Goal: Find specific page/section: Find specific page/section

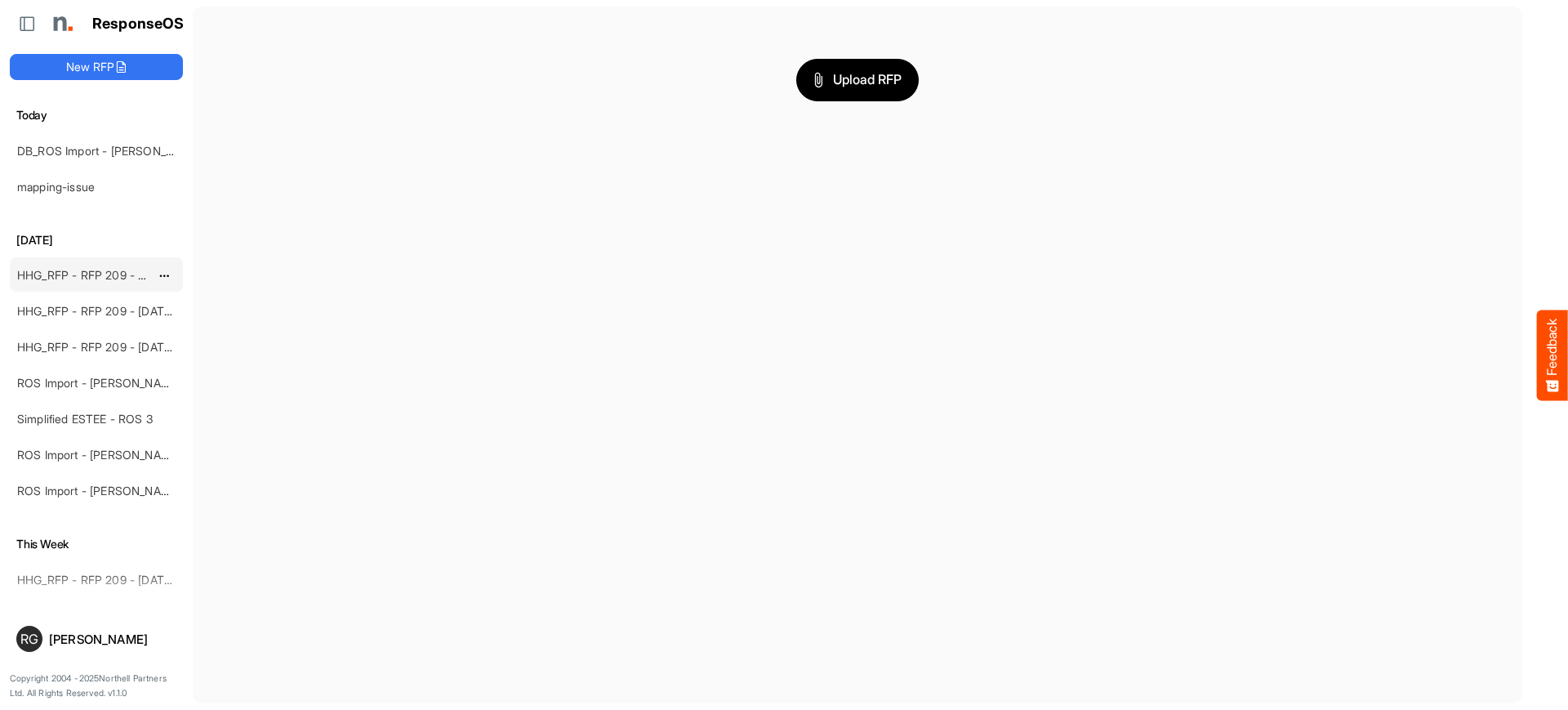
click at [72, 273] on link "HHG_RFP - RFP 209 - [DATE] - ROS TEST 3 (LITE)" at bounding box center [151, 275] width 269 height 14
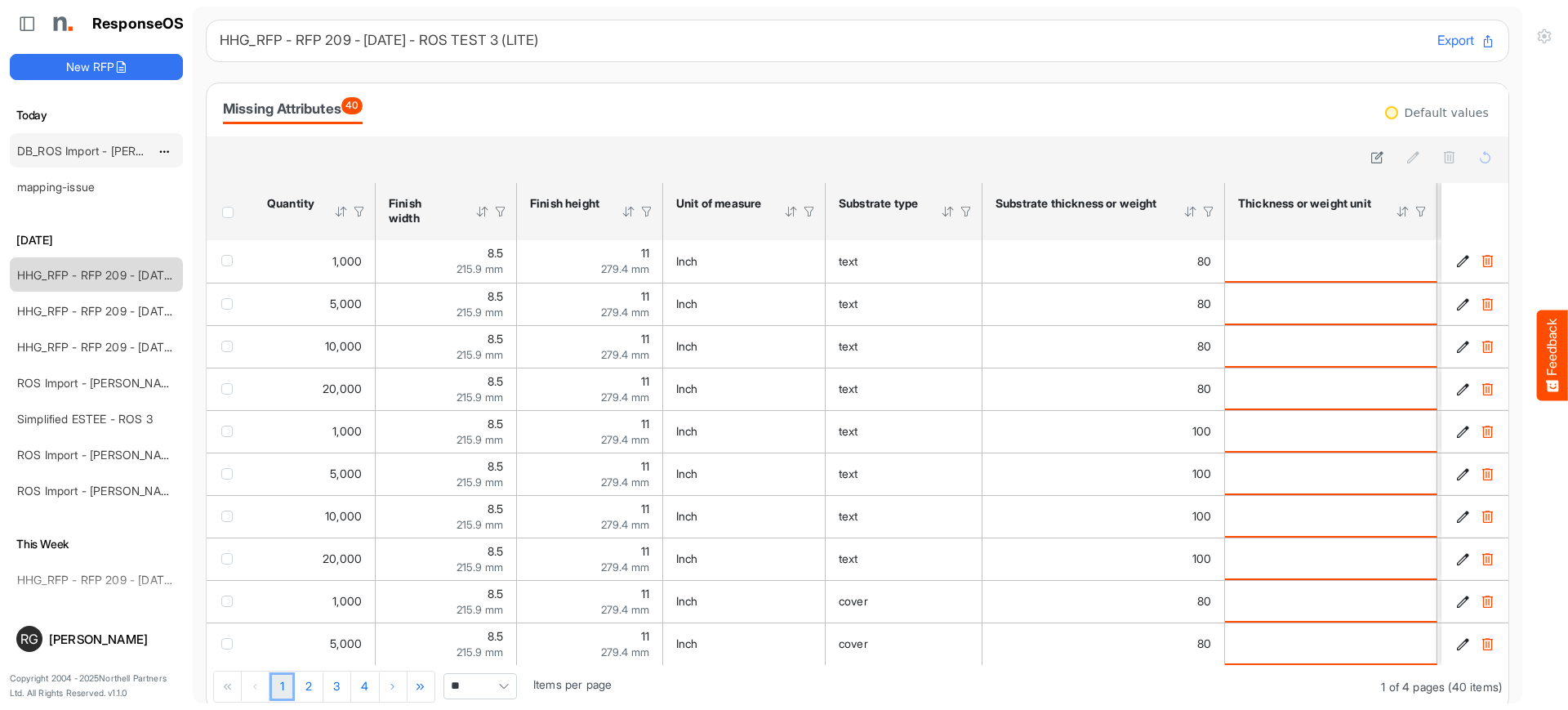
click at [88, 149] on link "DB_ROS Import - [PERSON_NAME] - ROS 4" at bounding box center [132, 151] width 231 height 14
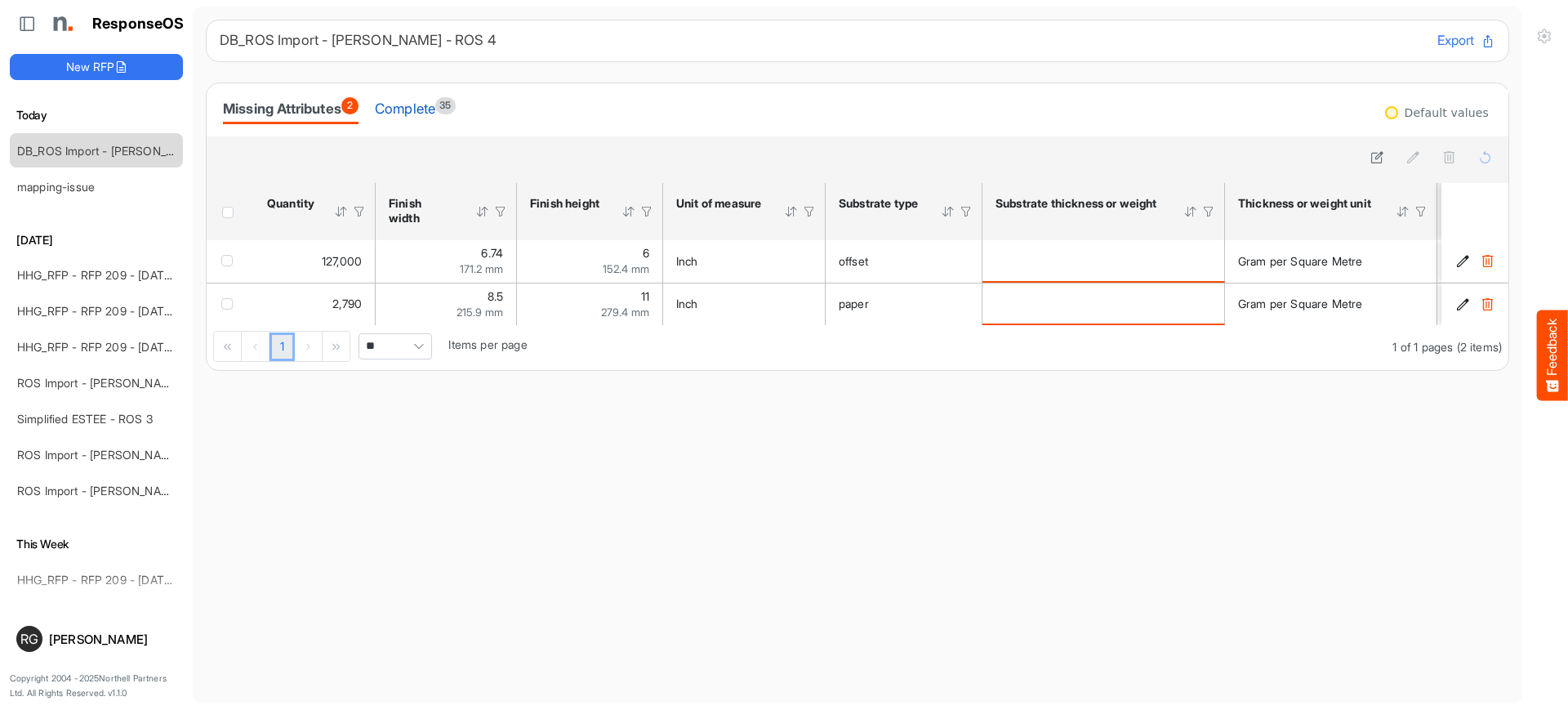
click at [449, 106] on div "Complete 35" at bounding box center [415, 109] width 80 height 23
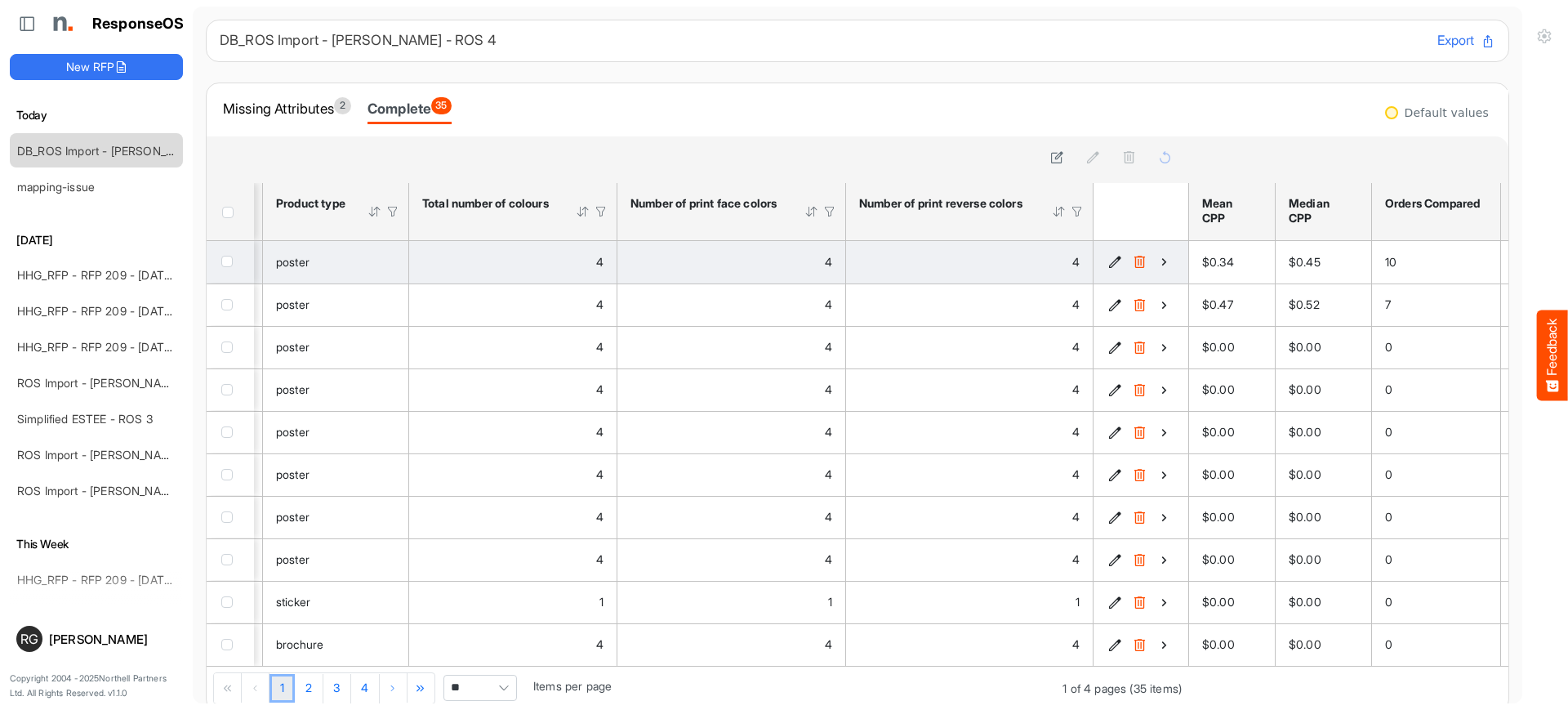
click at [1157, 263] on icon "03a6e0a3-abb7-4b49-a178-6f9ba3d6d6cf is template cell Column Header" at bounding box center [1164, 262] width 14 height 14
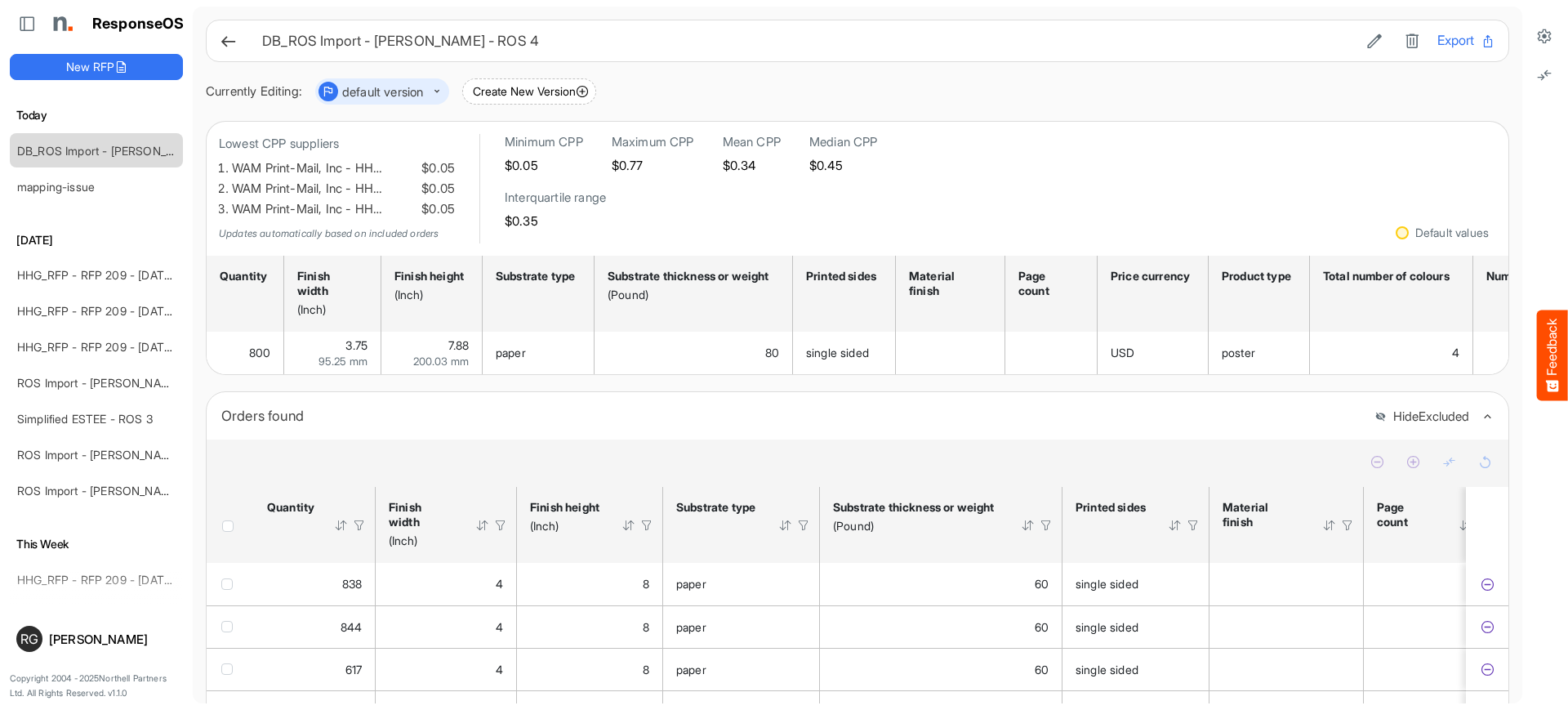
click at [222, 42] on icon at bounding box center [227, 41] width 17 height 17
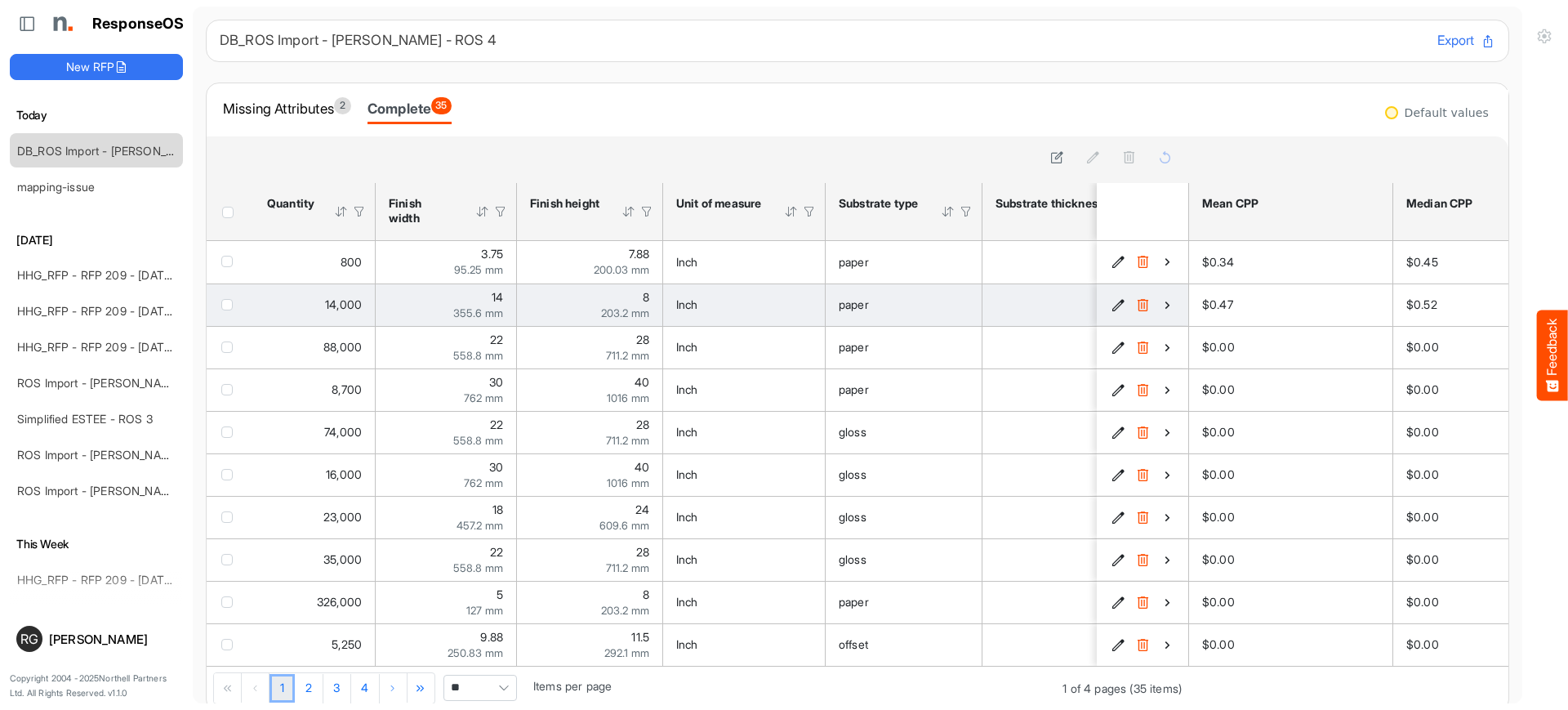
click at [1161, 302] on icon "ec275b65-9def-4964-9236-44a2946bed46 is template cell Column Header" at bounding box center [1168, 305] width 14 height 14
